Goal: Information Seeking & Learning: Learn about a topic

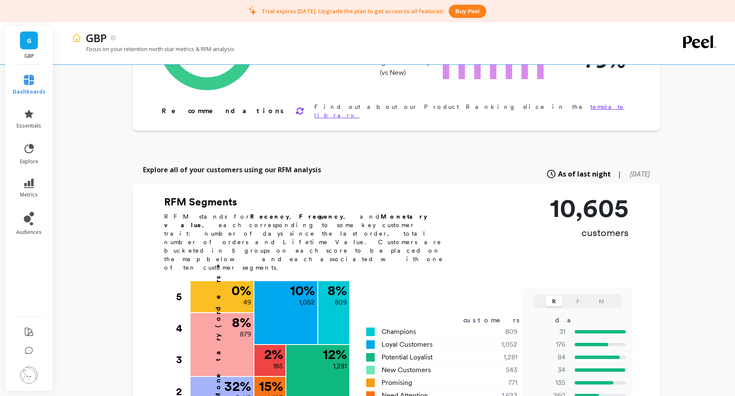
scroll to position [127, 0]
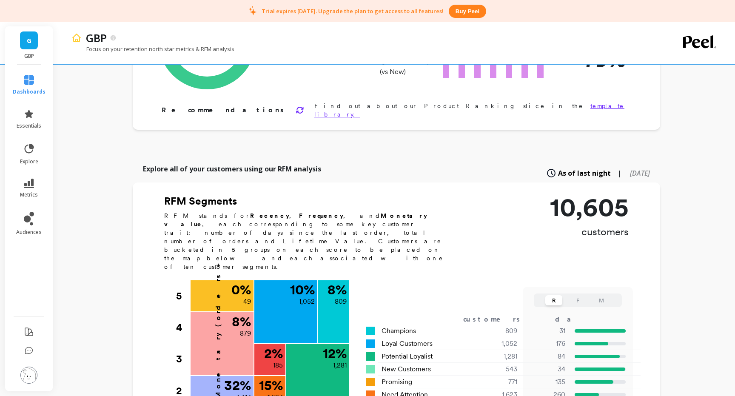
click at [611, 209] on p "10,605" at bounding box center [589, 207] width 79 height 26
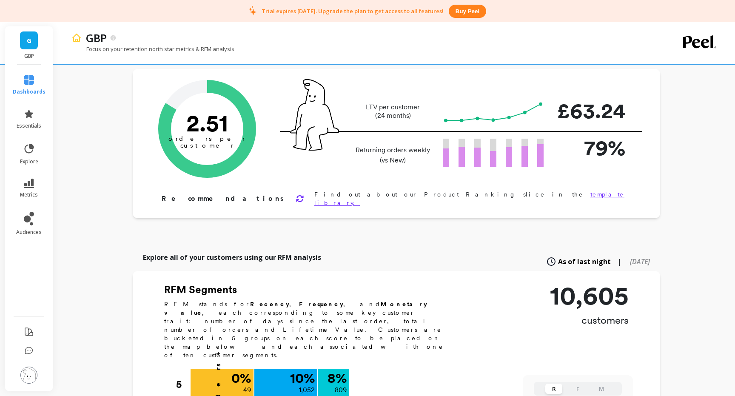
scroll to position [0, 0]
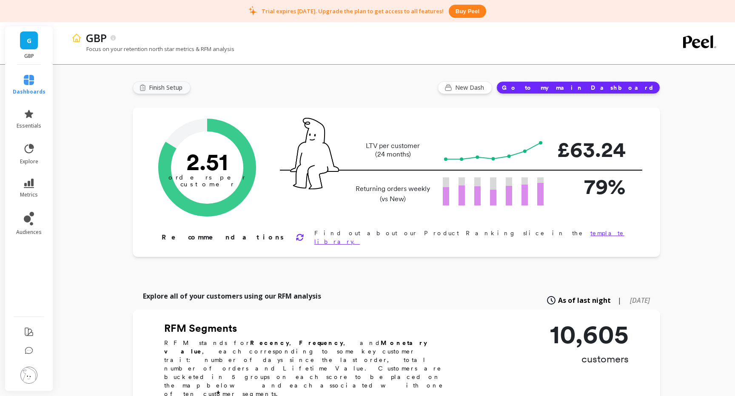
click at [147, 86] on button "Finish Setup" at bounding box center [162, 87] width 58 height 13
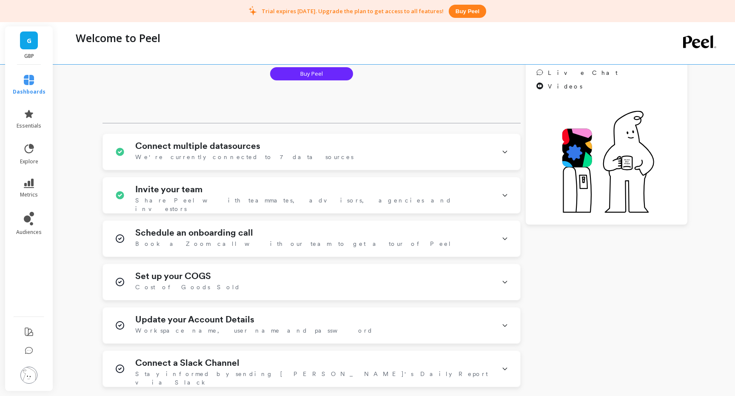
scroll to position [158, 0]
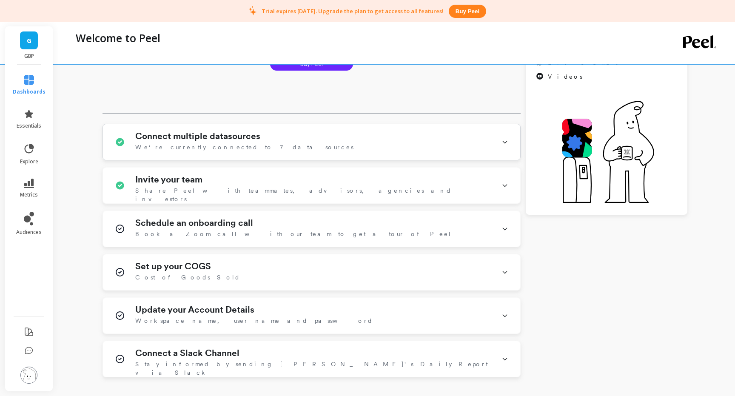
click at [276, 150] on div "Connect multiple datasources We're currently connected to 7 data sources" at bounding box center [313, 142] width 356 height 22
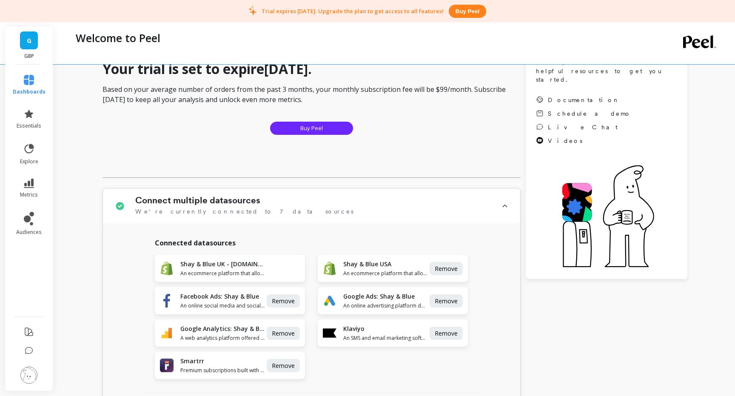
scroll to position [86, 0]
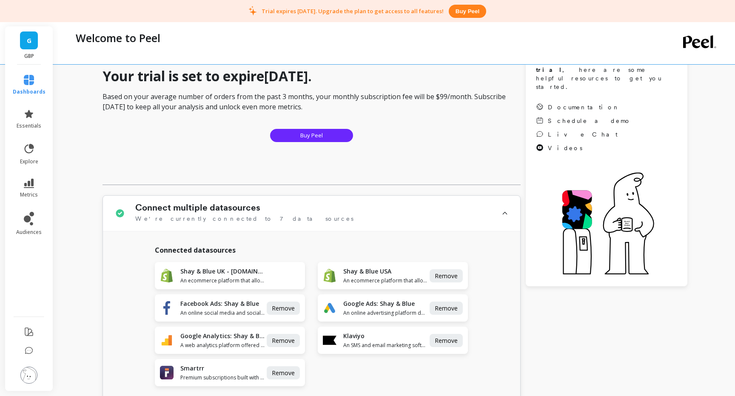
click at [405, 215] on div "Connect multiple datasources We're currently connected to 7 data sources" at bounding box center [313, 214] width 356 height 22
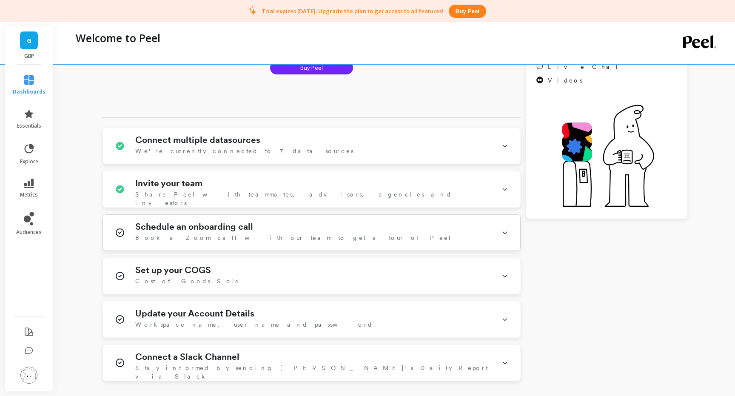
scroll to position [156, 0]
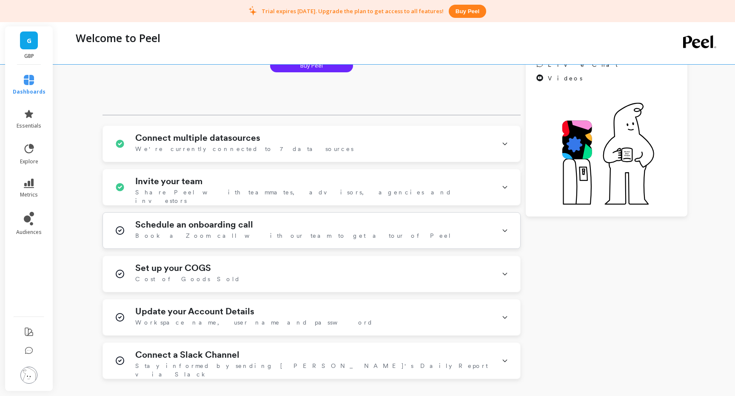
click at [344, 228] on div "Schedule an onboarding call Book a Zoom call with our team to get a tour of Peel" at bounding box center [313, 231] width 356 height 22
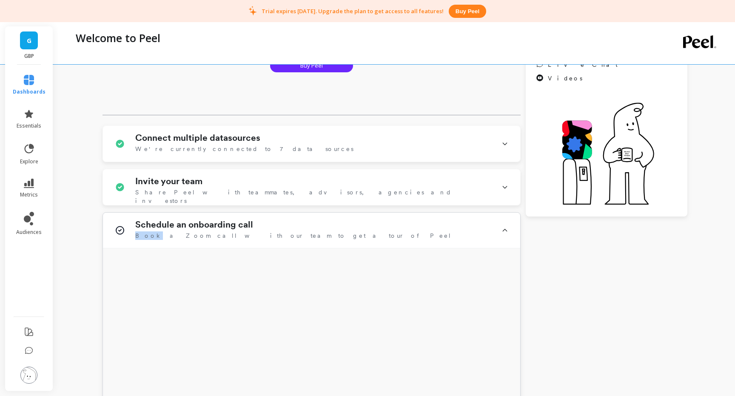
click at [344, 228] on div "Schedule an onboarding call Book a Zoom call with our team to get a tour of Peel" at bounding box center [313, 231] width 356 height 22
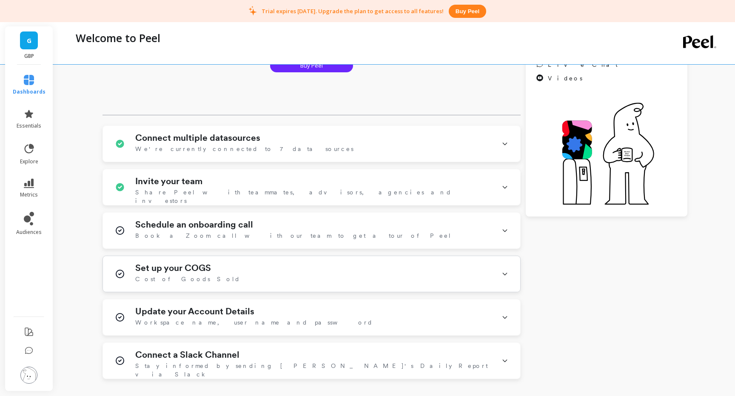
click at [326, 276] on div "Set up your COGS Cost of Goods Sold" at bounding box center [313, 274] width 356 height 22
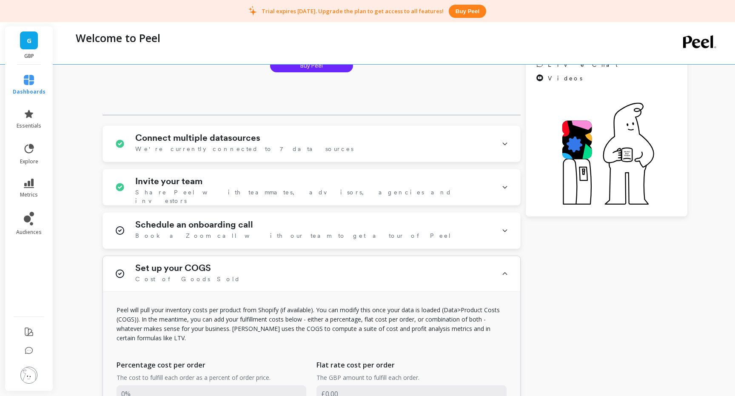
click at [326, 276] on div "Set up your COGS Cost of Goods Sold" at bounding box center [313, 274] width 356 height 22
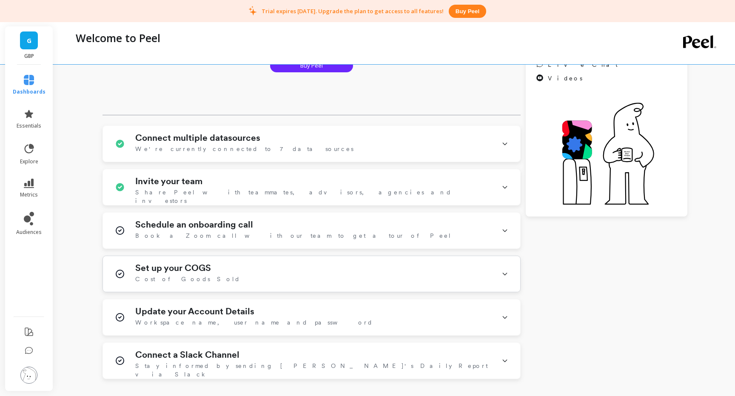
scroll to position [235, 0]
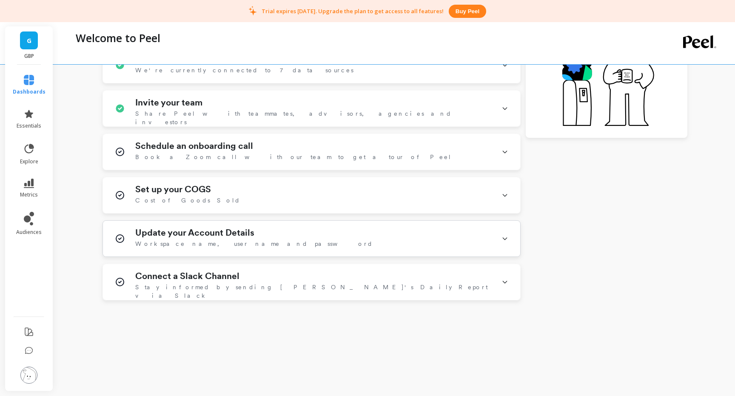
click at [317, 228] on div "Update your Account Details Workspace name, user name and password" at bounding box center [313, 239] width 356 height 22
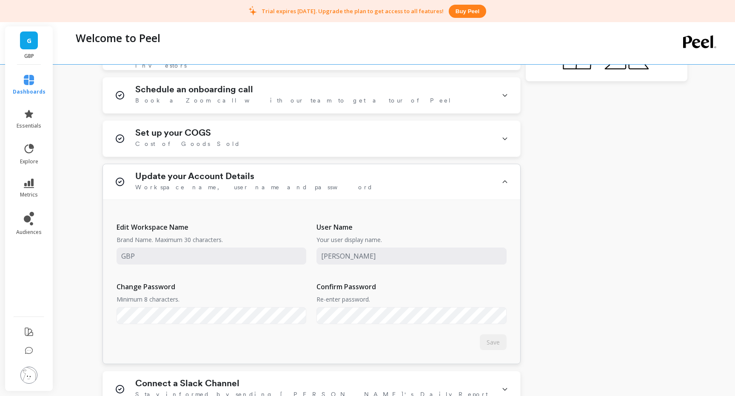
click at [339, 191] on div "Update your Account Details Workspace name, user name and password" at bounding box center [313, 182] width 356 height 22
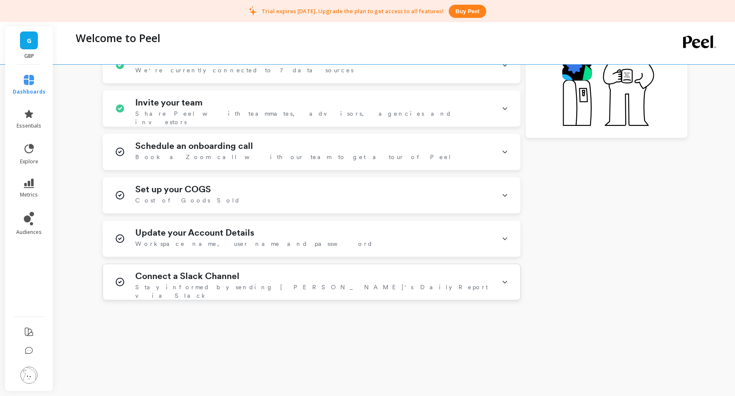
click at [317, 273] on div "Connect a Slack Channel Stay informed by sending Peel's Daily Report via Slack" at bounding box center [313, 282] width 356 height 22
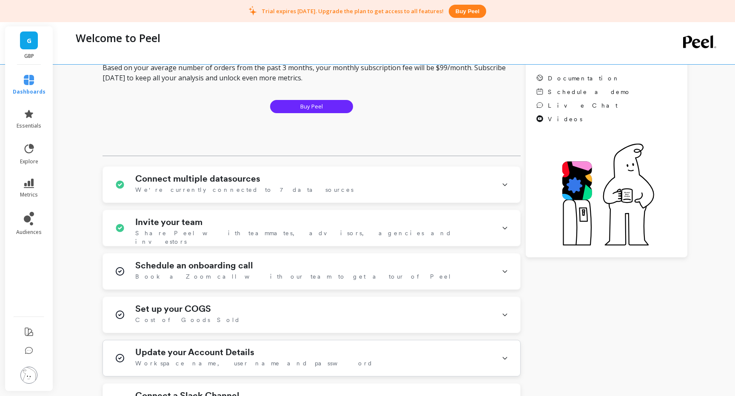
scroll to position [0, 0]
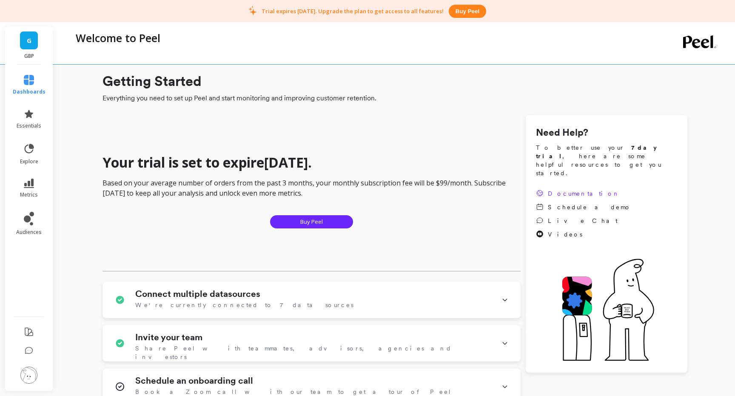
click at [571, 189] on span "Documentation" at bounding box center [584, 193] width 72 height 9
click at [25, 118] on icon at bounding box center [29, 114] width 10 height 10
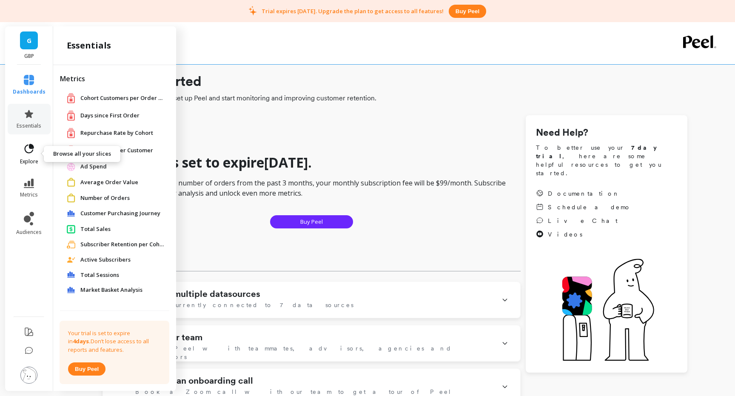
click at [29, 145] on icon at bounding box center [29, 149] width 12 height 12
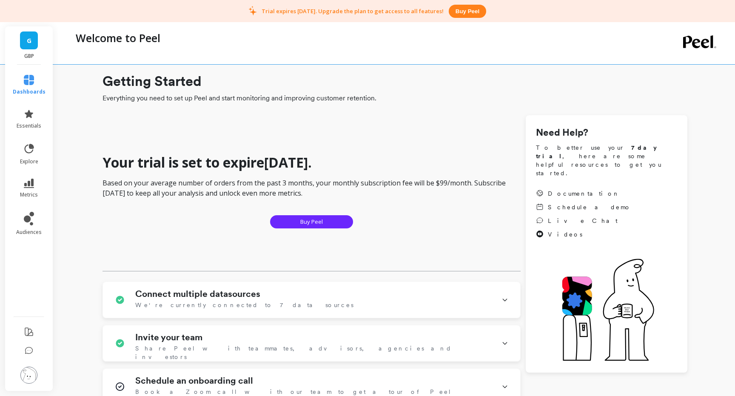
click at [263, 50] on div "Welcome to Peel" at bounding box center [359, 43] width 577 height 42
click at [168, 82] on h1 "Getting Started" at bounding box center [395, 81] width 585 height 20
click at [26, 121] on link "essentials" at bounding box center [29, 119] width 33 height 20
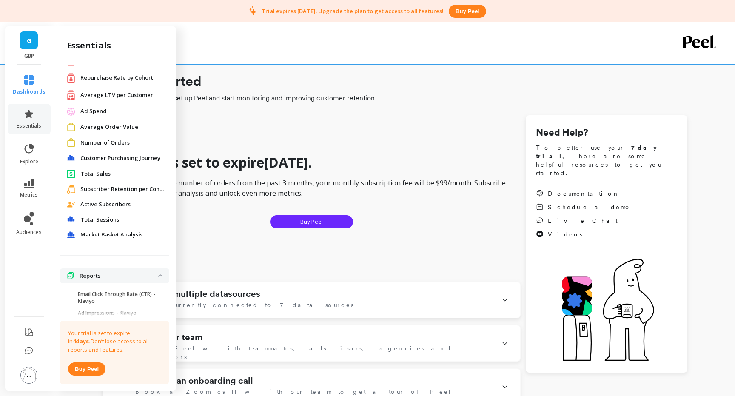
scroll to position [73, 0]
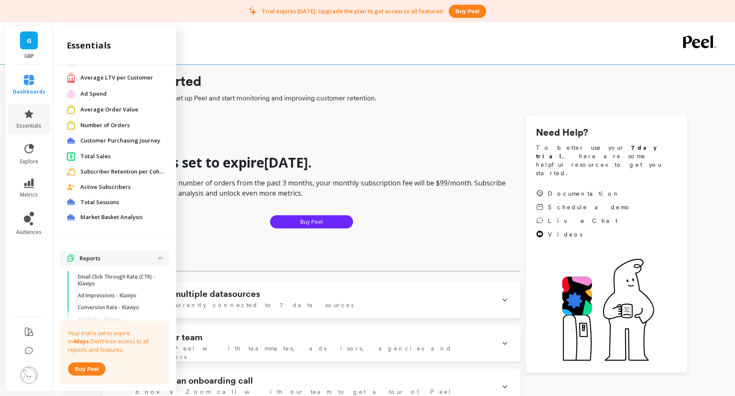
click at [116, 140] on span "Customer Purchasing Journey" at bounding box center [120, 141] width 80 height 9
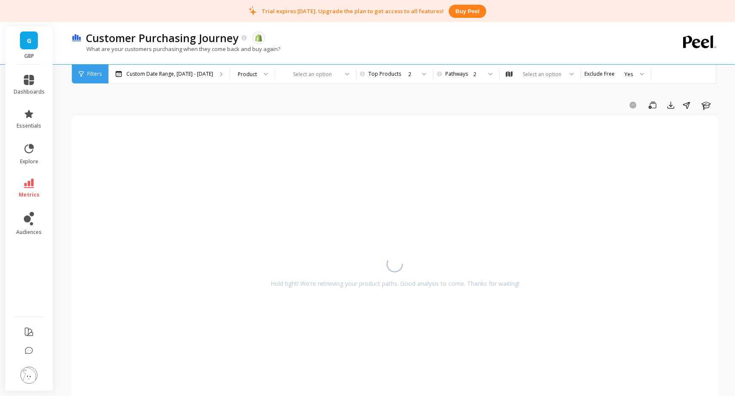
click at [173, 46] on p "What are your customers purchasing when they come back and buy again?" at bounding box center [175, 49] width 209 height 8
click at [26, 194] on span "metrics" at bounding box center [29, 194] width 21 height 7
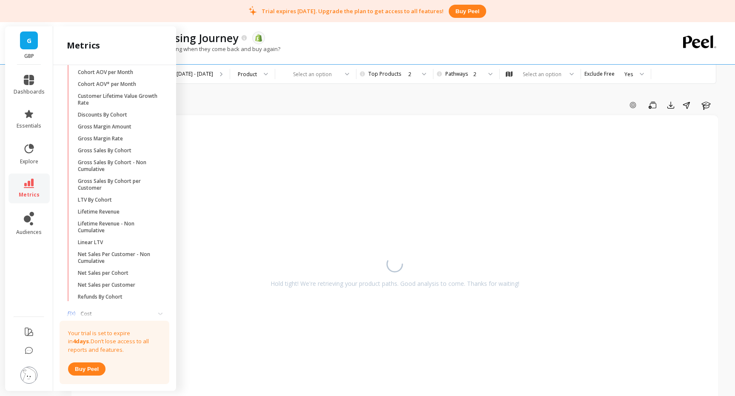
scroll to position [320, 0]
click at [120, 210] on p "Lifetime Revenue" at bounding box center [99, 210] width 42 height 7
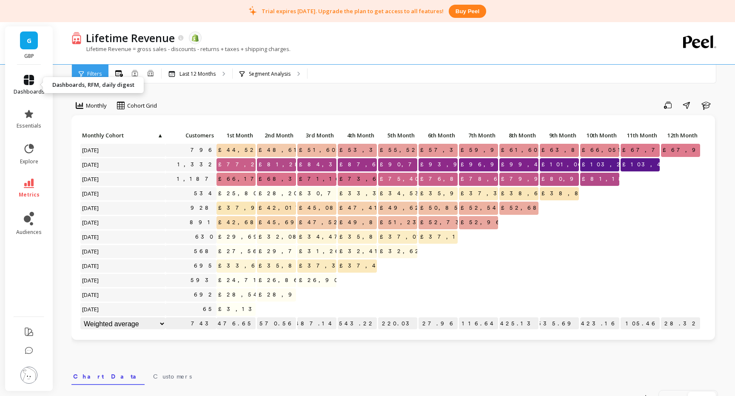
click at [29, 83] on icon at bounding box center [29, 80] width 10 height 10
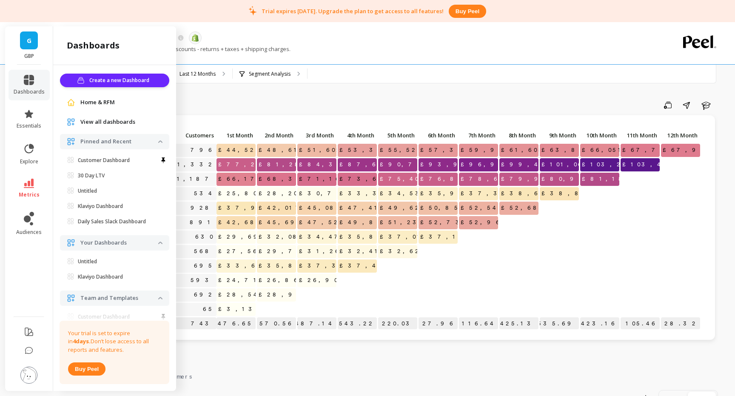
click at [95, 105] on span "Home & RFM" at bounding box center [97, 102] width 34 height 9
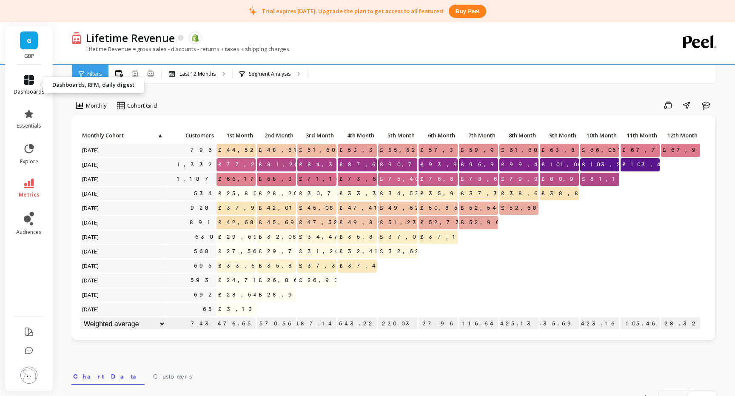
click at [43, 90] on span "dashboards" at bounding box center [29, 92] width 31 height 7
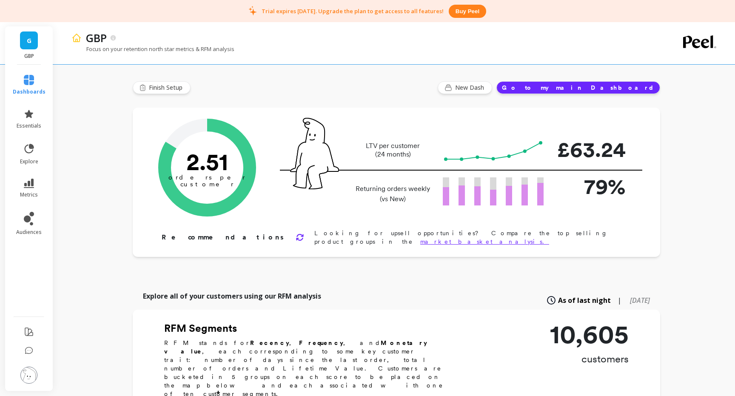
click at [200, 55] on div "Focus on your retention north star metrics & RFM analysis" at bounding box center [359, 53] width 577 height 16
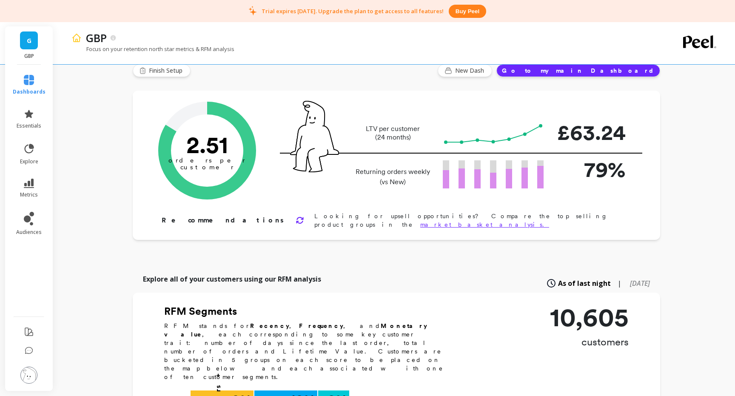
click at [614, 71] on button "Go to my main Dashboard" at bounding box center [579, 70] width 164 height 13
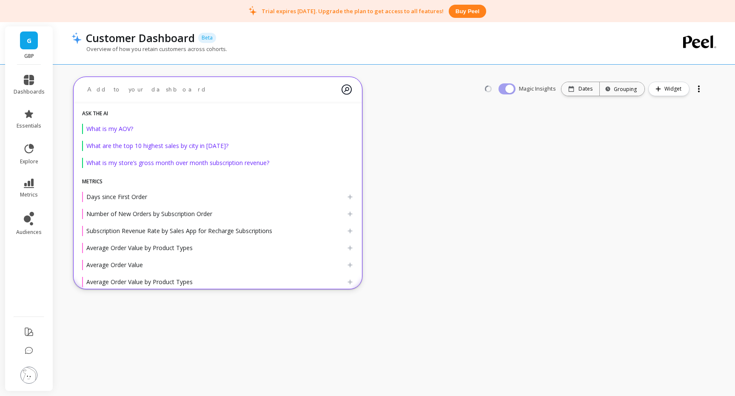
click at [212, 98] on textarea at bounding box center [210, 89] width 261 height 23
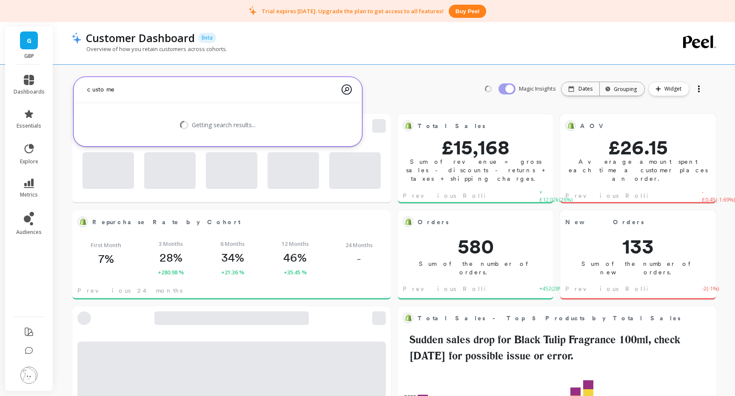
type textarea "customer"
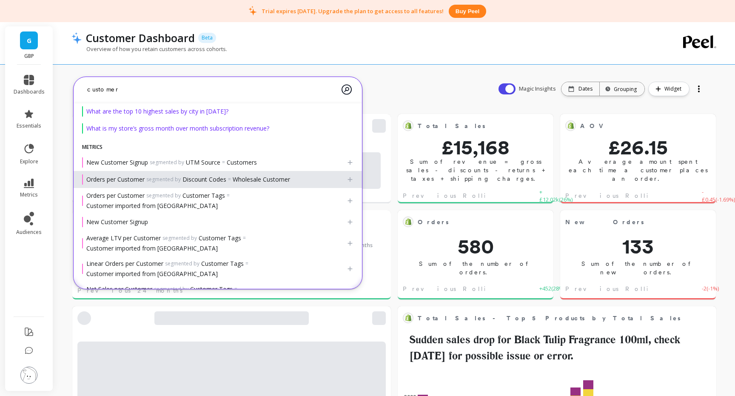
scroll to position [40, 0]
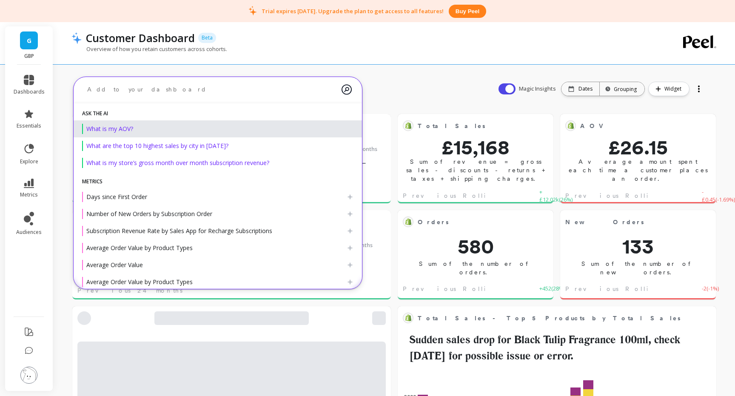
click at [199, 99] on textarea at bounding box center [210, 89] width 261 height 23
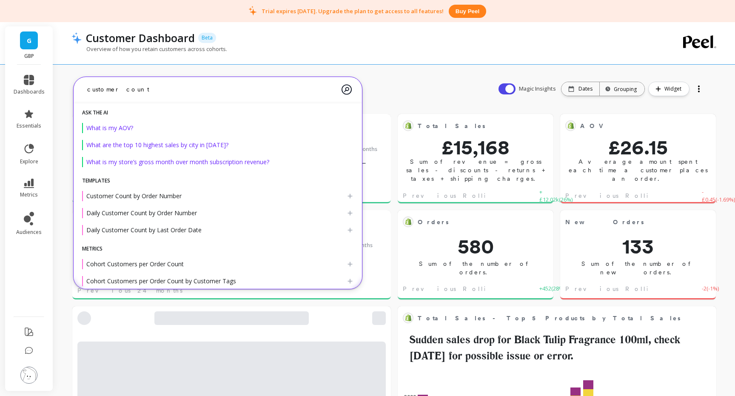
scroll to position [0, 0]
click at [89, 90] on textarea "customer count" at bounding box center [210, 89] width 261 height 23
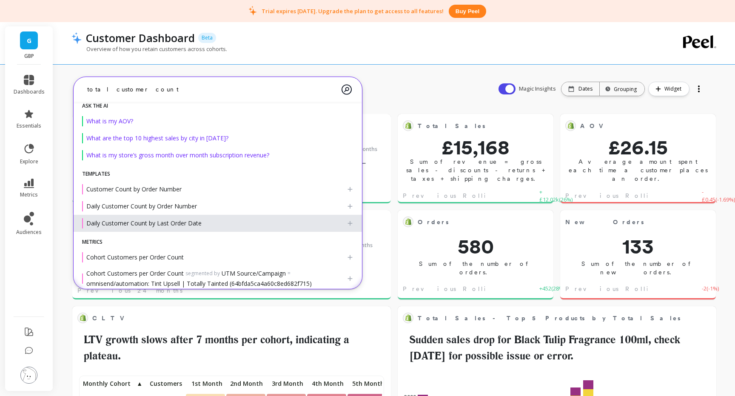
scroll to position [9, 0]
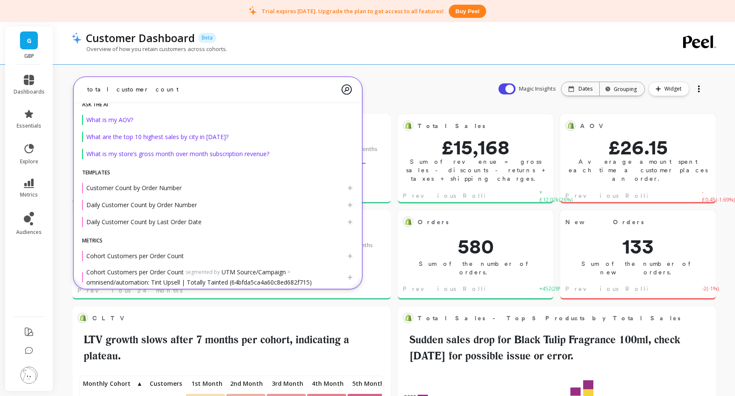
type textarea "total customer count"
click at [457, 41] on div "Customer Dashboard Beta" at bounding box center [365, 38] width 567 height 14
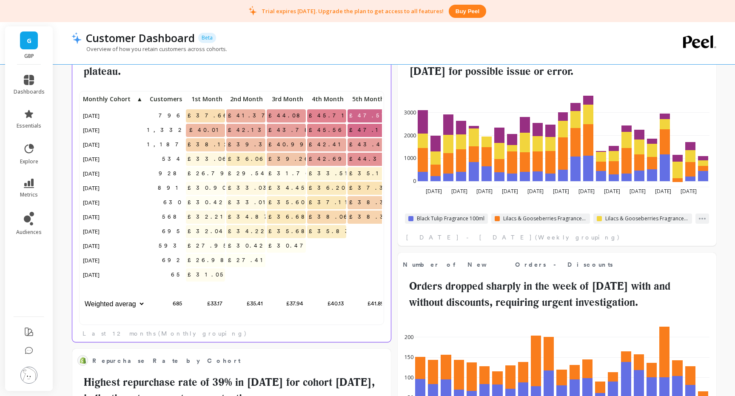
scroll to position [234, 301]
